Goal: Find specific page/section

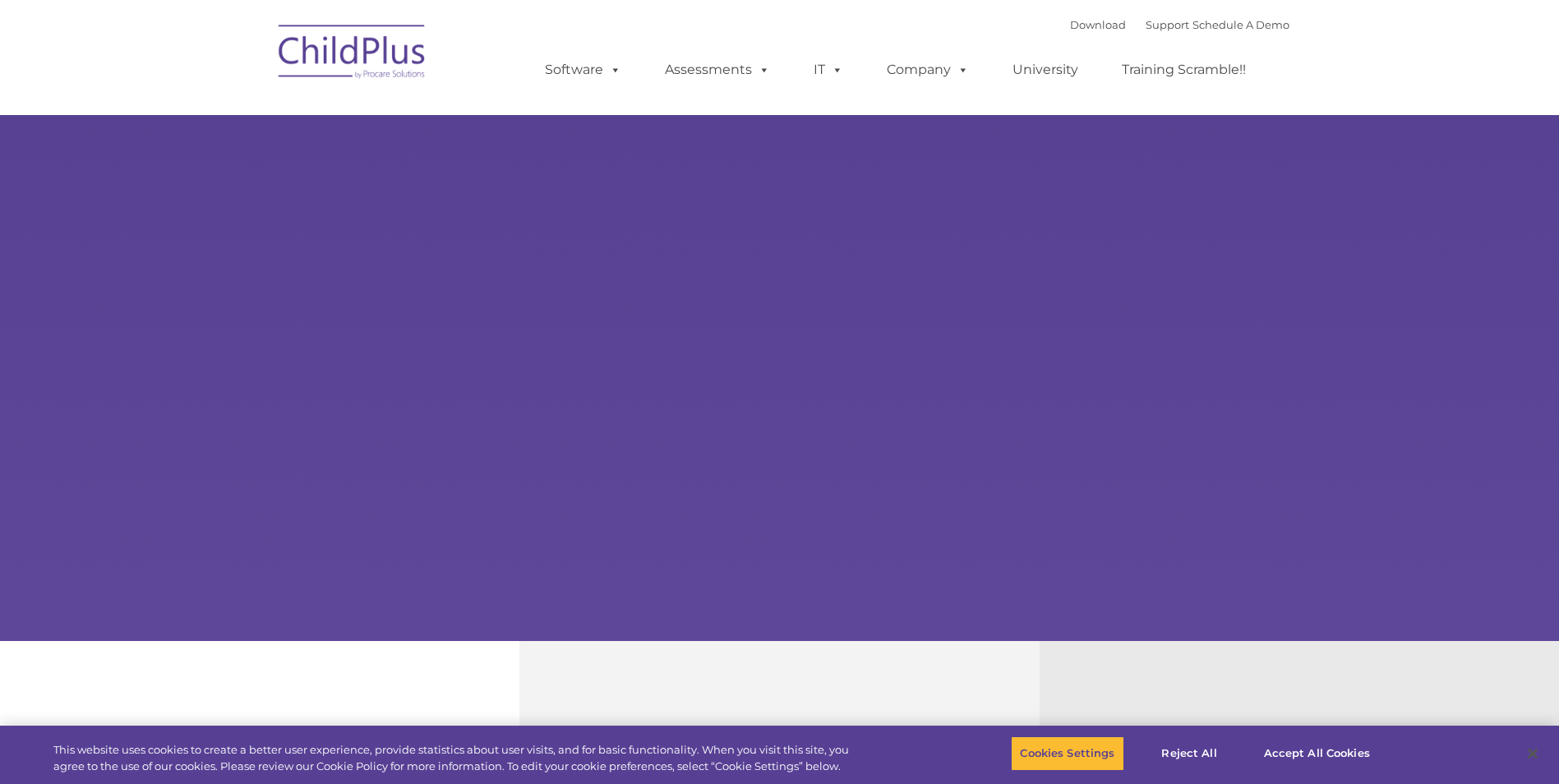
select select "MEDIUM"
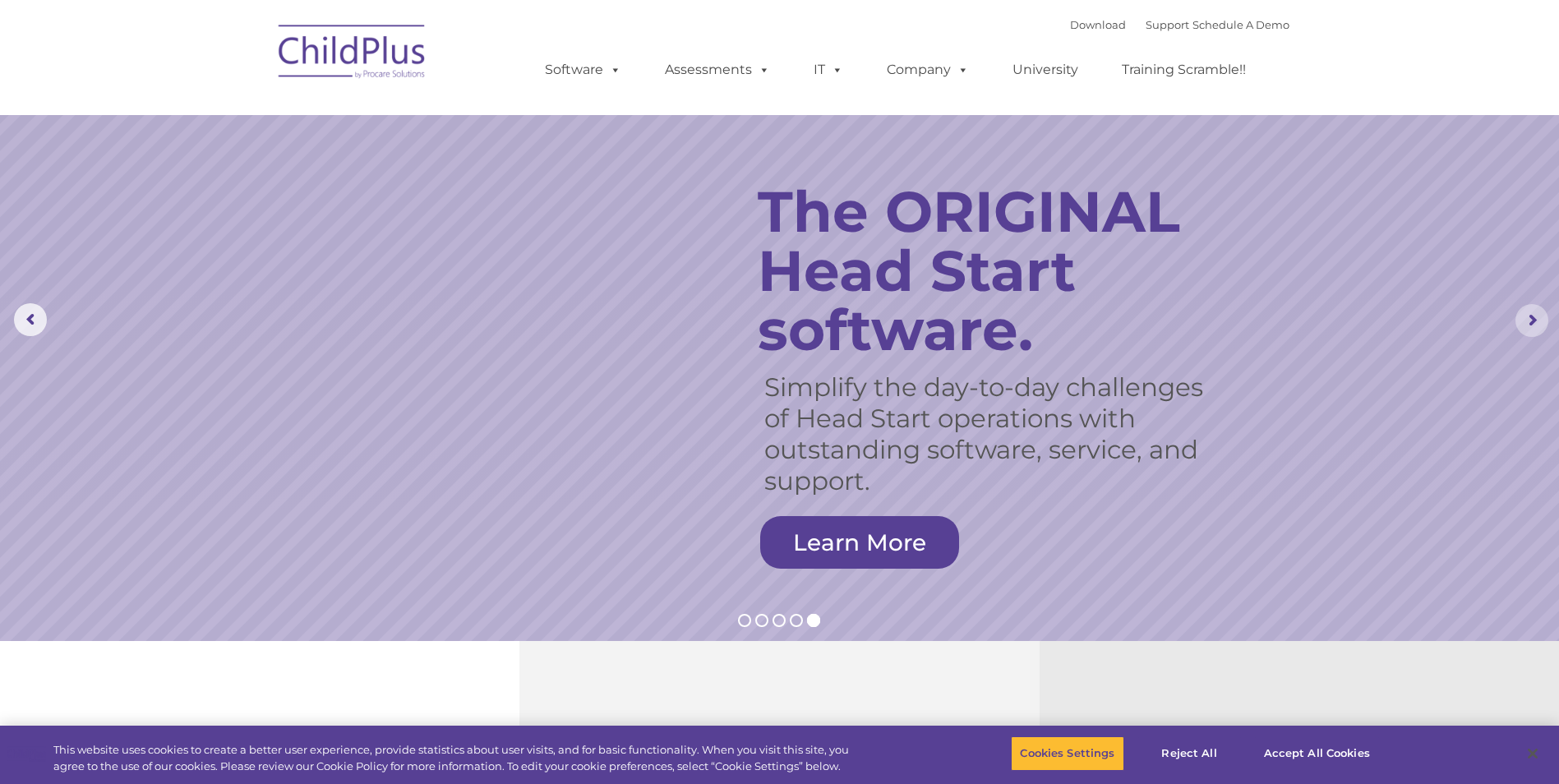
click at [1544, 335] on rs-arrow at bounding box center [1532, 320] width 33 height 33
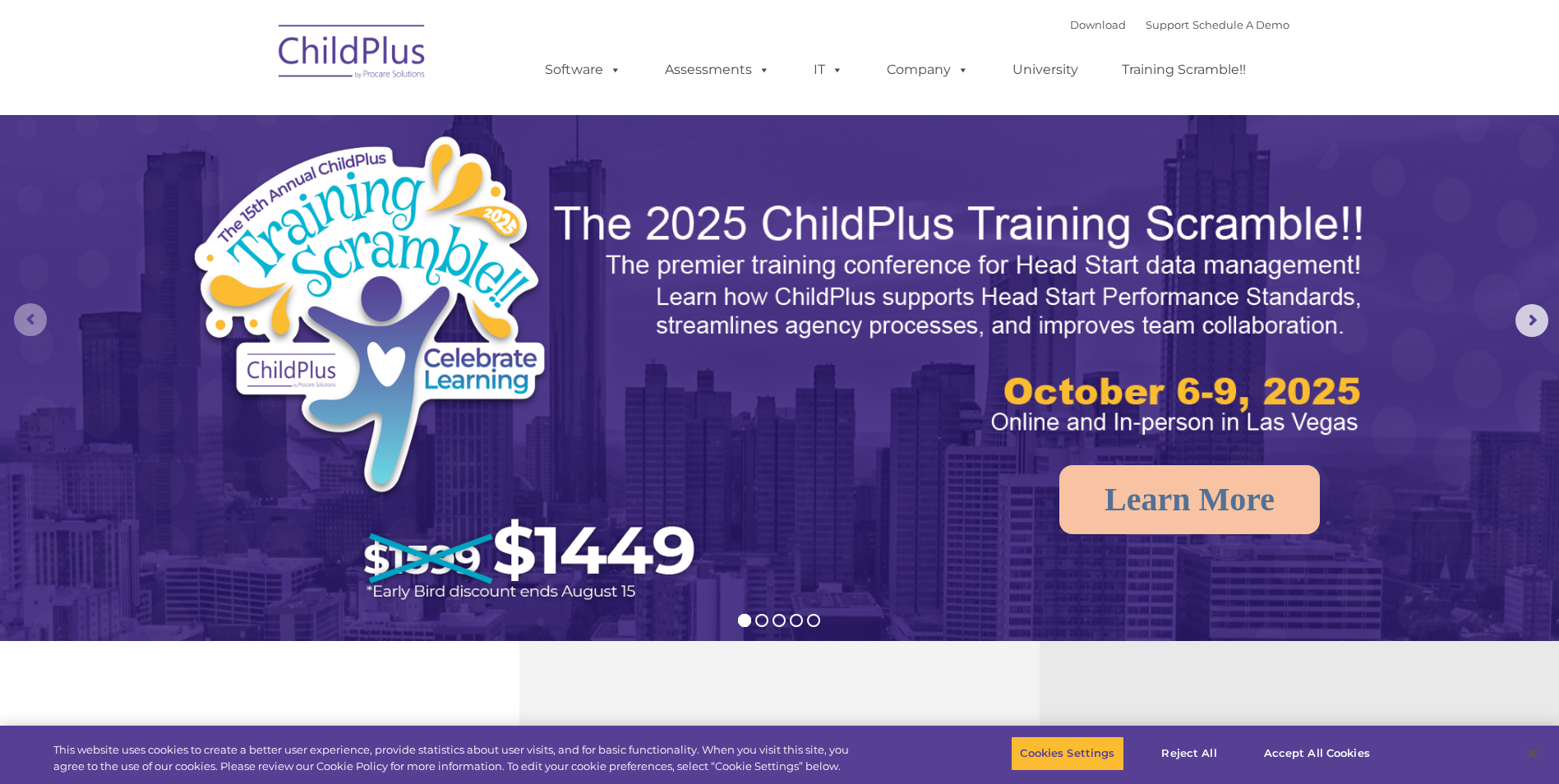
click at [21, 317] on rs-arrow at bounding box center [30, 319] width 33 height 33
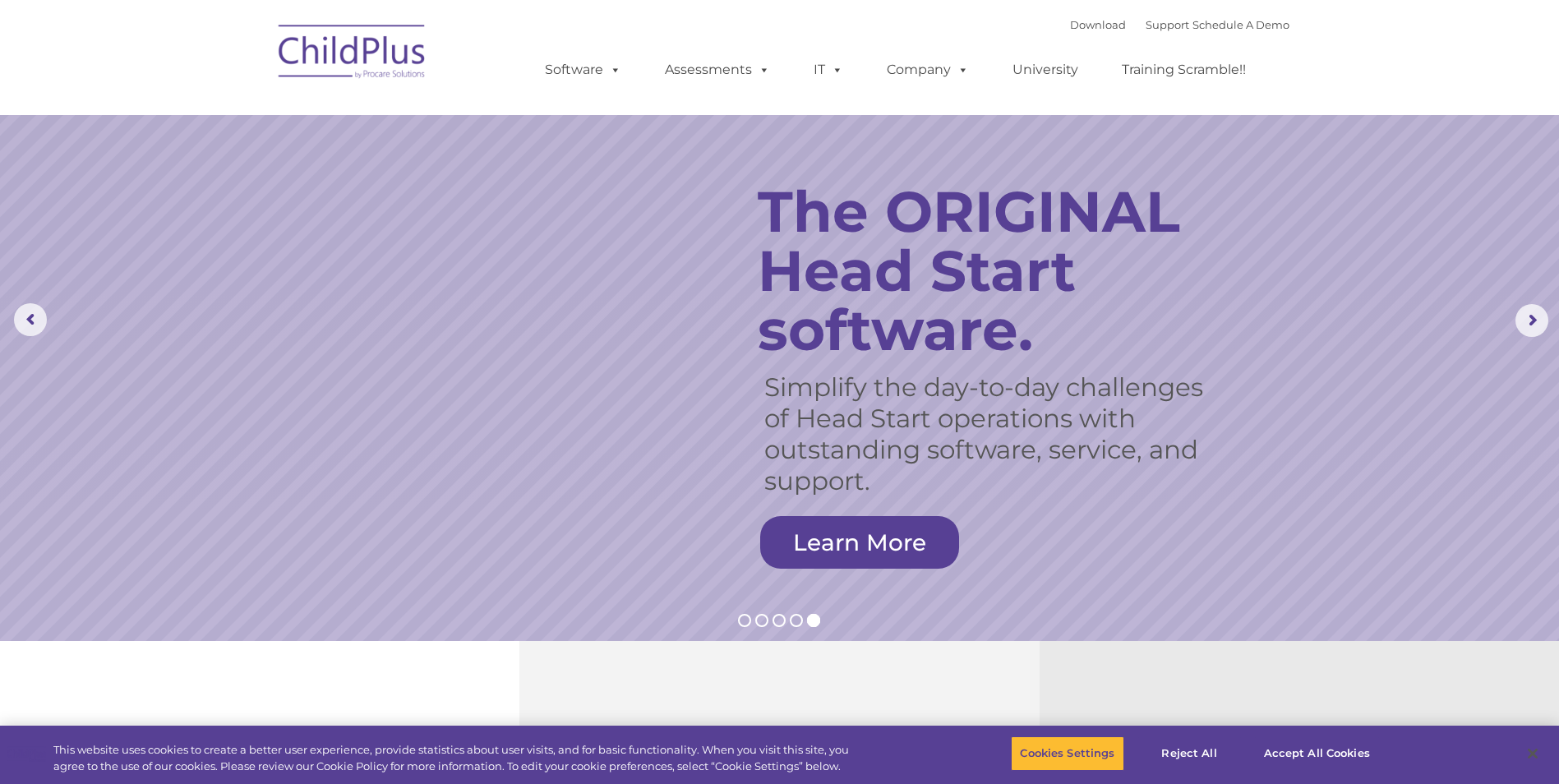
click at [405, 49] on img at bounding box center [352, 54] width 165 height 82
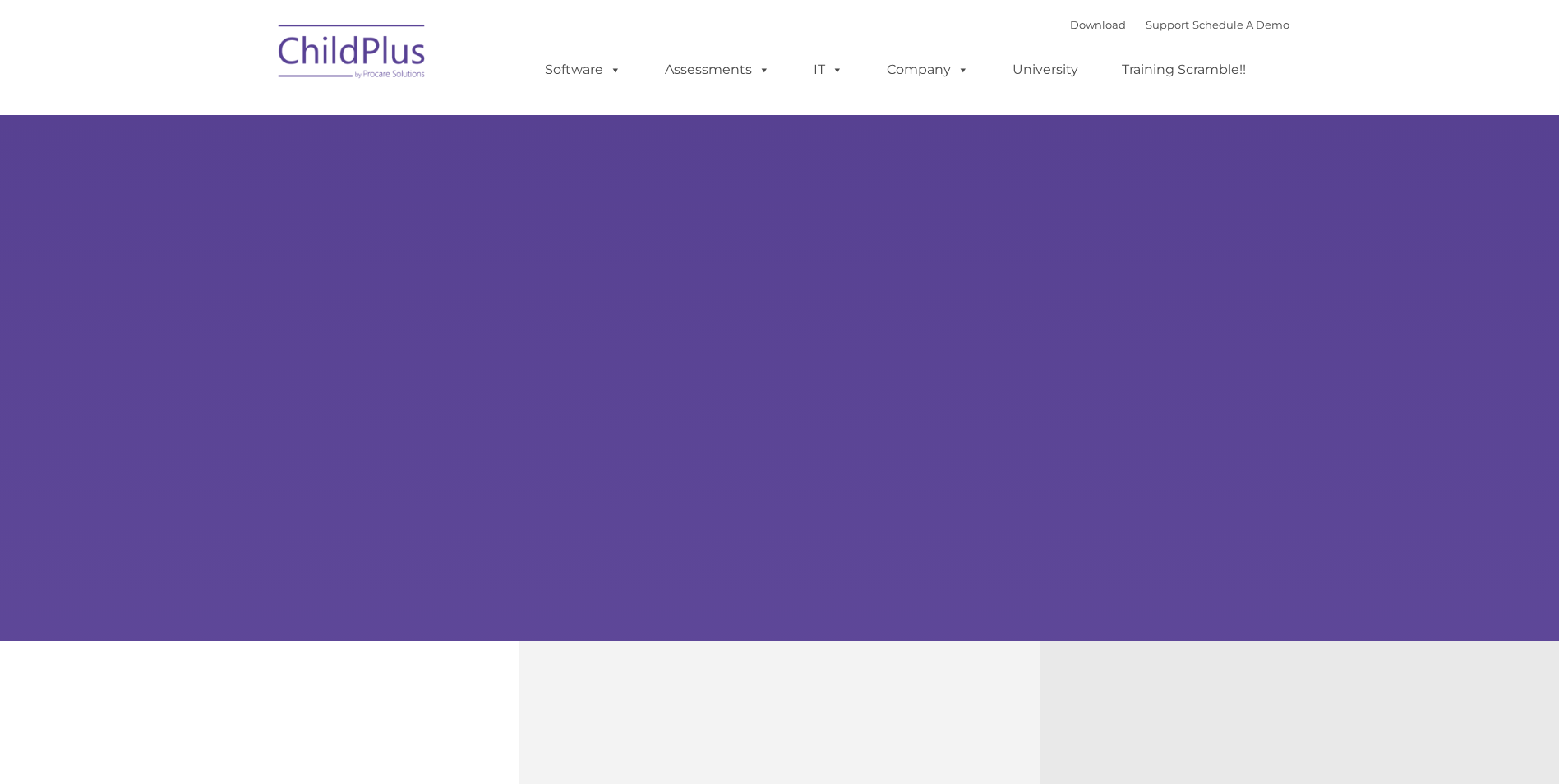
type input ""
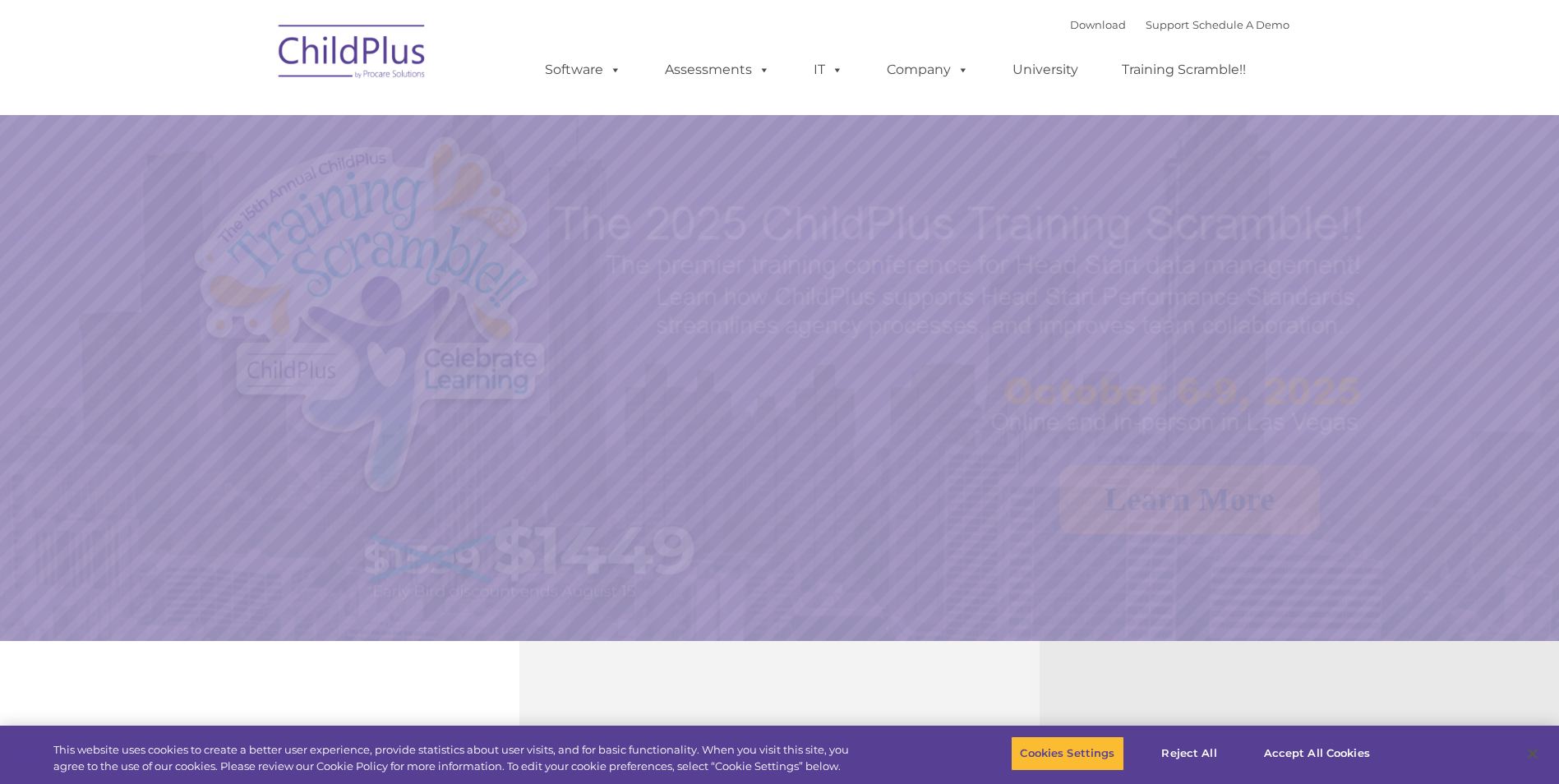
select select "MEDIUM"
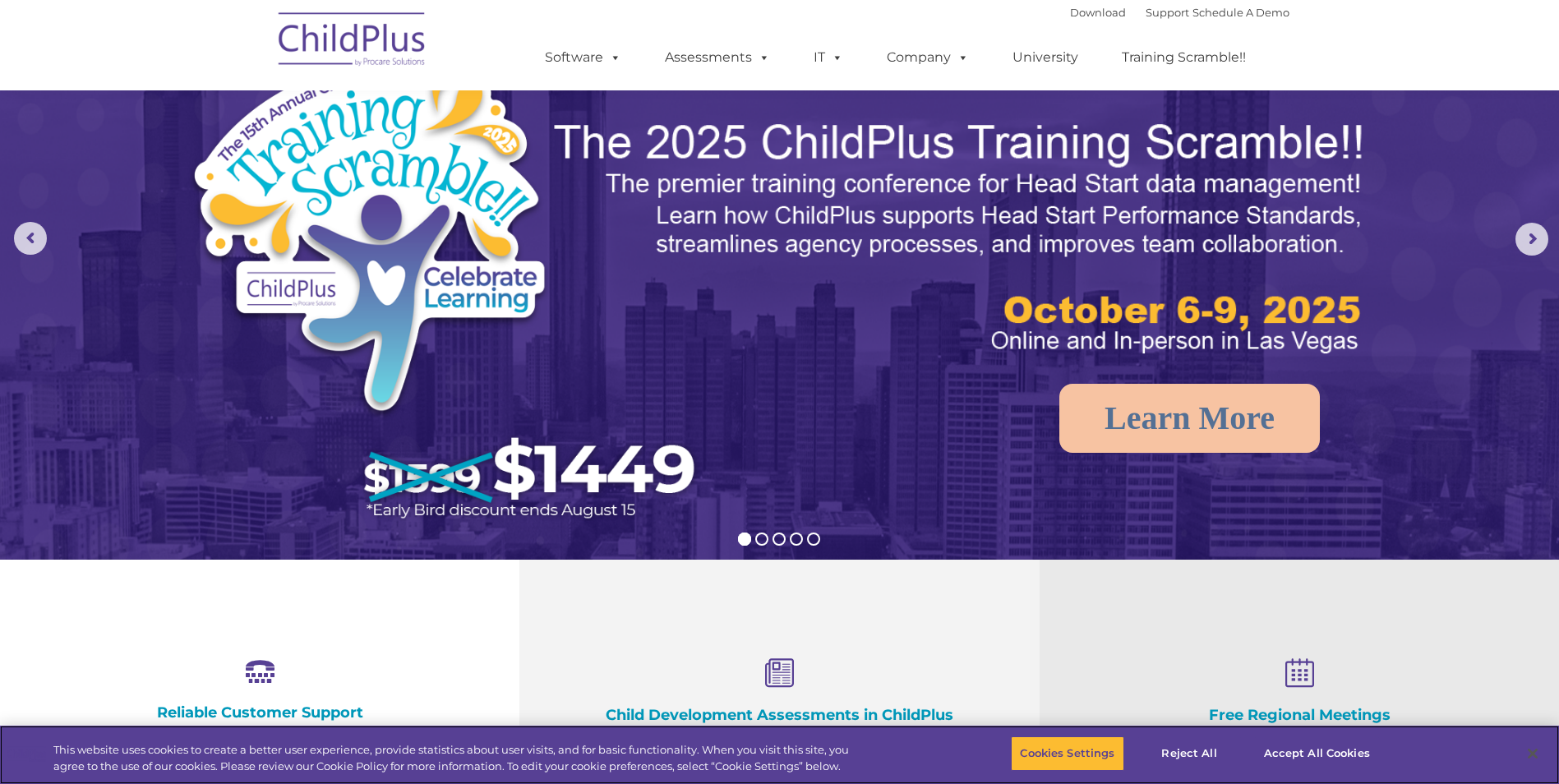
scroll to position [82, 0]
click at [584, 72] on link "Software" at bounding box center [583, 57] width 109 height 33
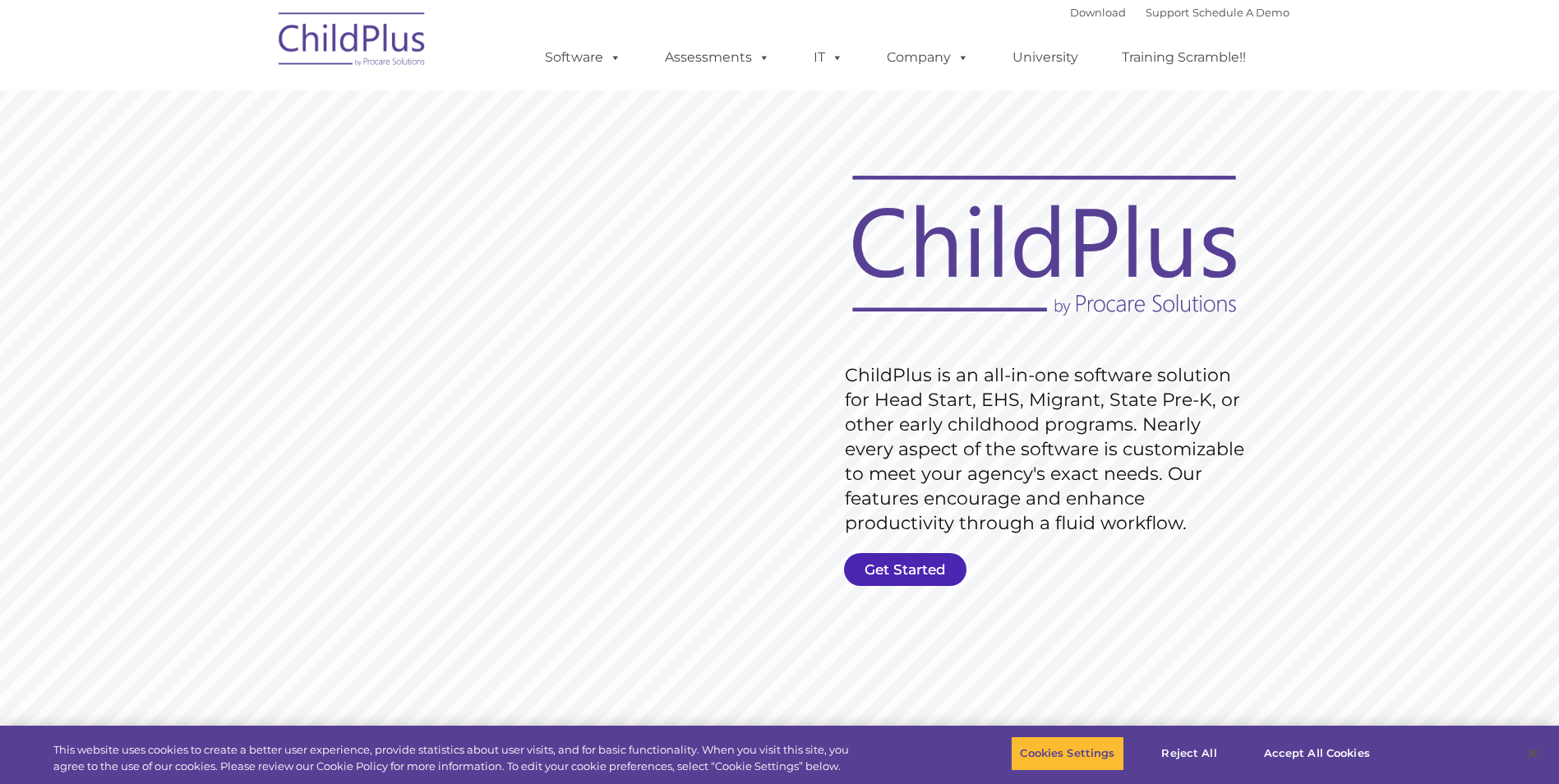
click at [931, 565] on link "Get Started" at bounding box center [905, 569] width 123 height 33
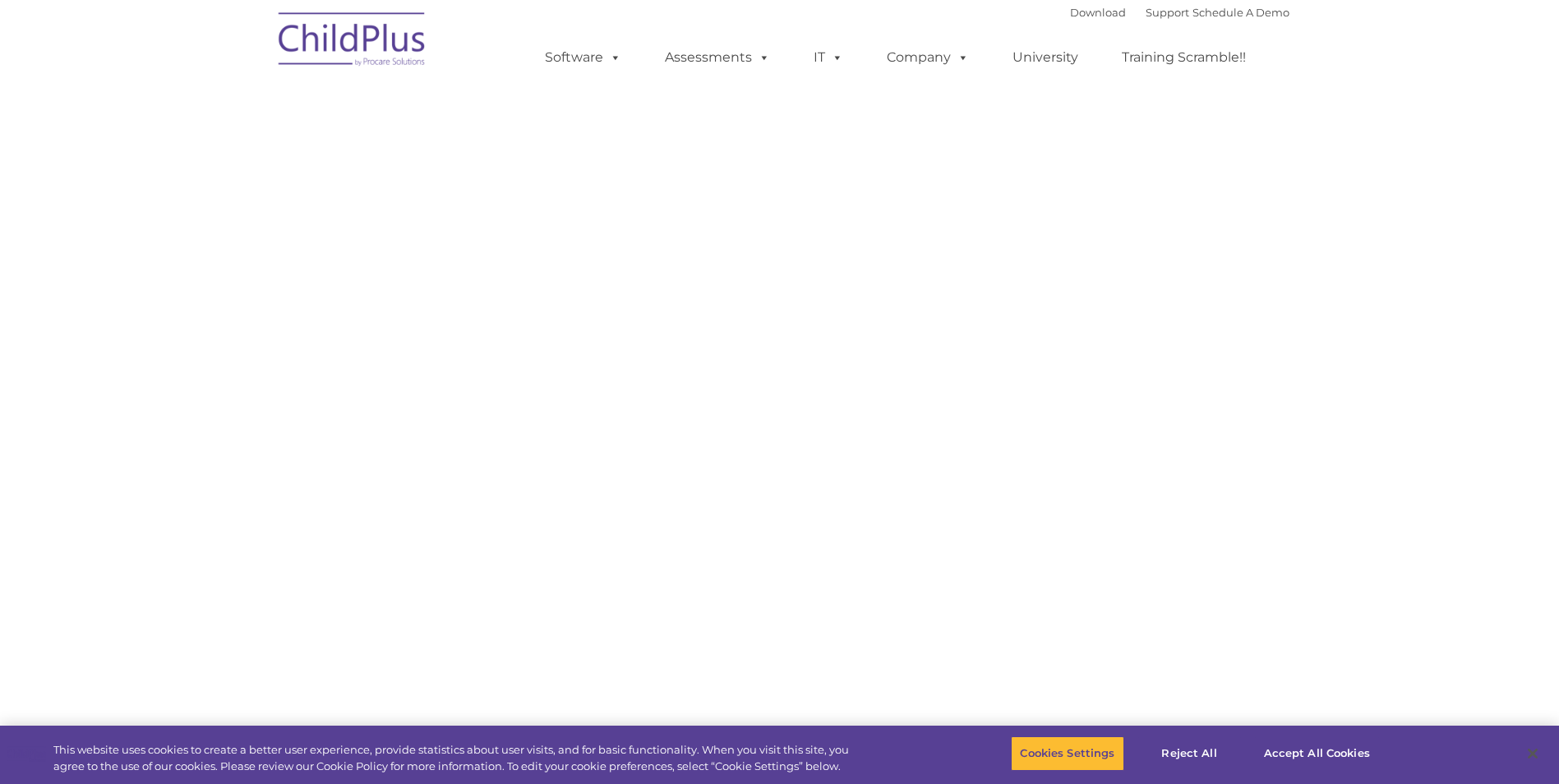
select select "MEDIUM"
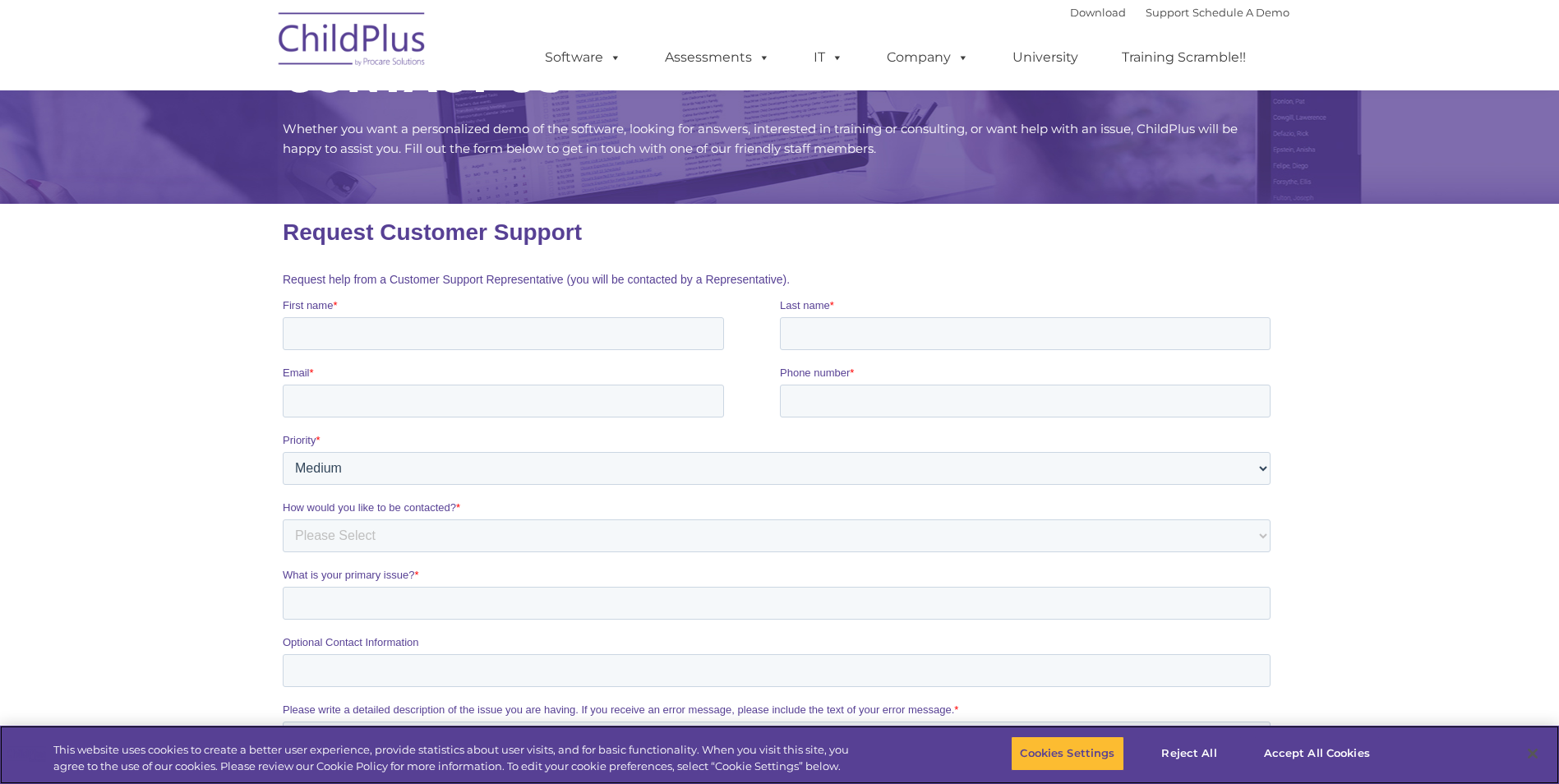
scroll to position [411, 0]
